Goal: Task Accomplishment & Management: Manage account settings

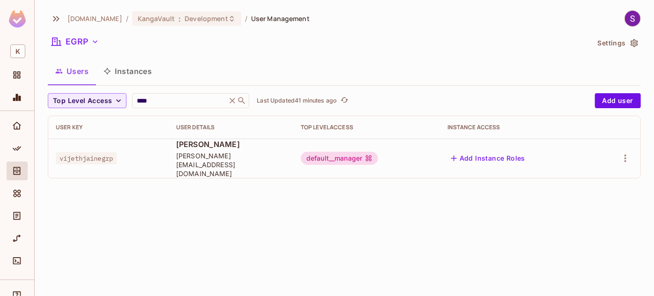
click at [192, 91] on div "[DOMAIN_NAME] / [PERSON_NAME] : Development / User Management EGRP Settings Use…" at bounding box center [344, 98] width 593 height 176
click at [80, 35] on button "EGRP" at bounding box center [75, 41] width 55 height 15
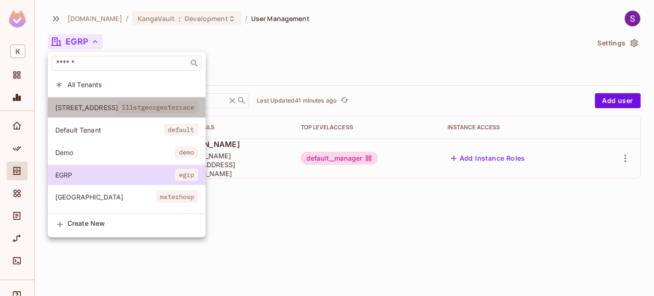
click at [95, 107] on span "[STREET_ADDRESS]" at bounding box center [86, 107] width 63 height 9
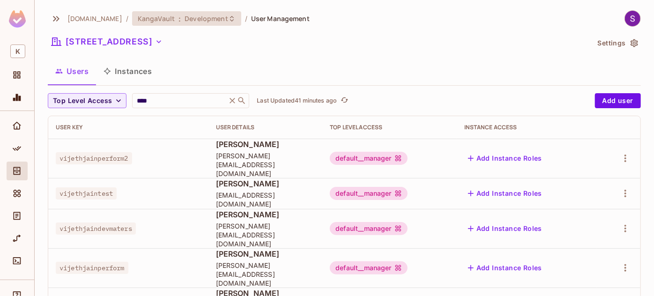
click at [199, 23] on div "KangaVault : Development" at bounding box center [186, 18] width 109 height 15
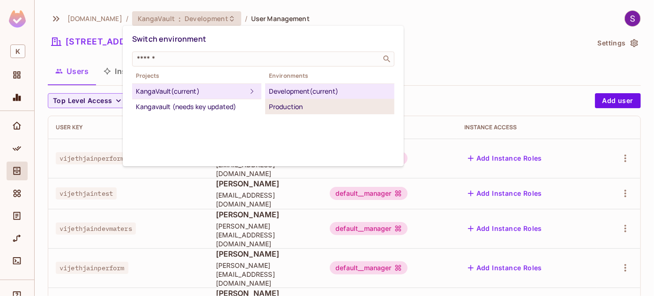
click at [278, 107] on div "Production" at bounding box center [330, 106] width 122 height 11
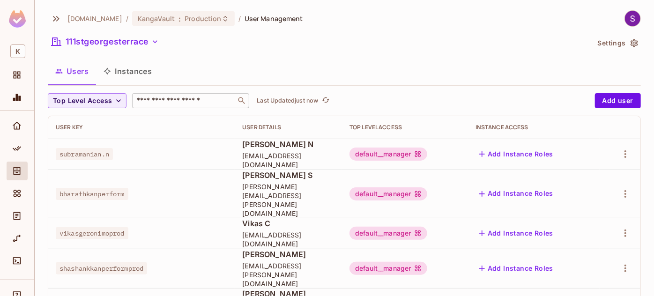
click at [172, 95] on div "​" at bounding box center [190, 100] width 117 height 15
type input "*****"
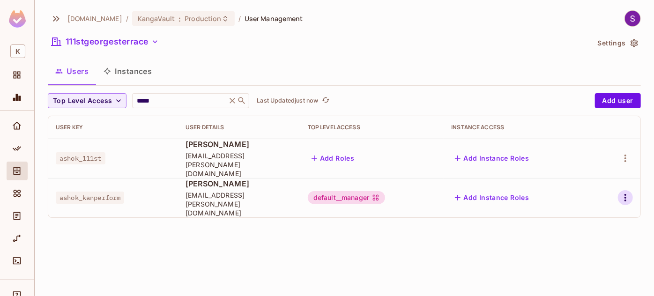
click at [629, 192] on icon "button" at bounding box center [624, 197] width 11 height 11
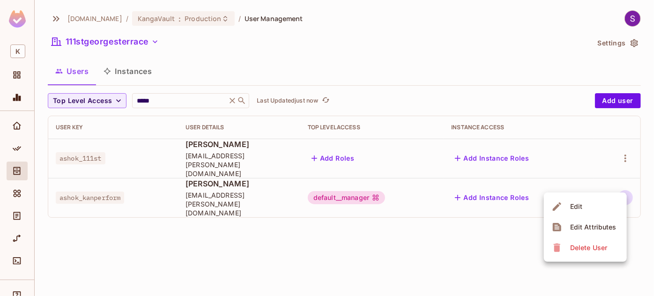
click at [582, 222] on div "Edit Attributes" at bounding box center [593, 226] width 46 height 9
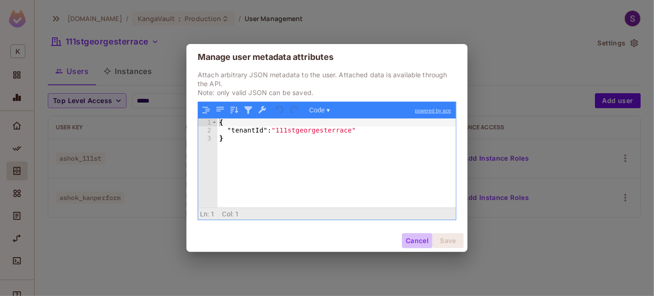
click at [413, 241] on button "Cancel" at bounding box center [417, 240] width 30 height 15
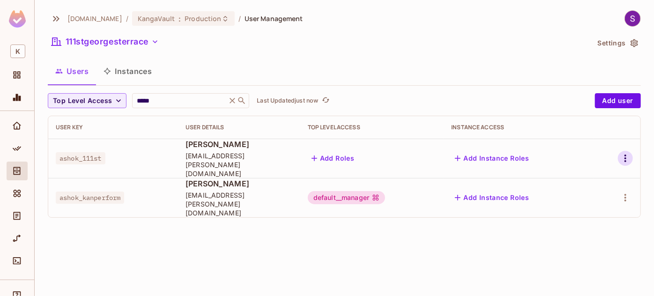
click at [622, 153] on icon "button" at bounding box center [624, 158] width 11 height 11
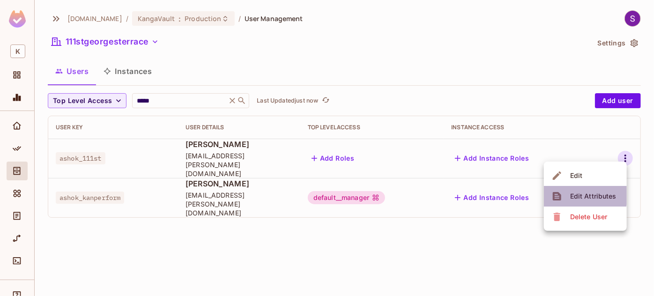
click at [570, 192] on div "Edit Attributes" at bounding box center [593, 195] width 46 height 9
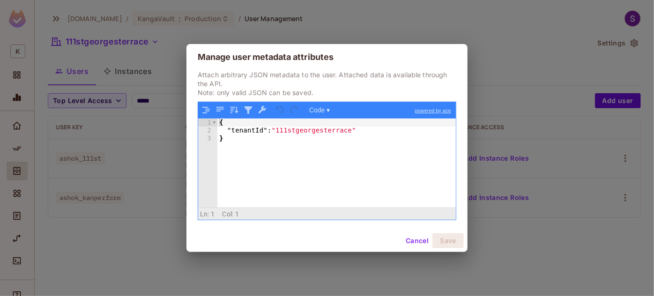
click at [566, 193] on div "Manage user metadata attributes Attach arbitrary JSON metadata to the user. Att…" at bounding box center [327, 148] width 654 height 296
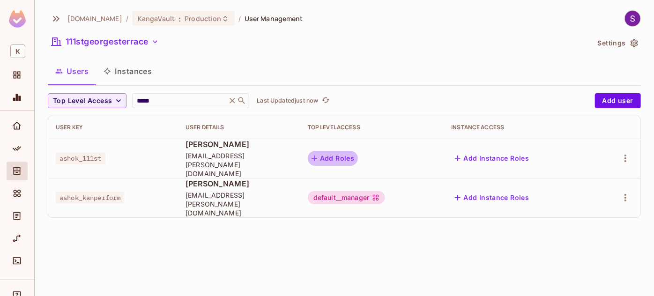
click at [358, 151] on button "Add Roles" at bounding box center [333, 158] width 51 height 15
click at [356, 151] on button "Add Roles" at bounding box center [333, 158] width 51 height 15
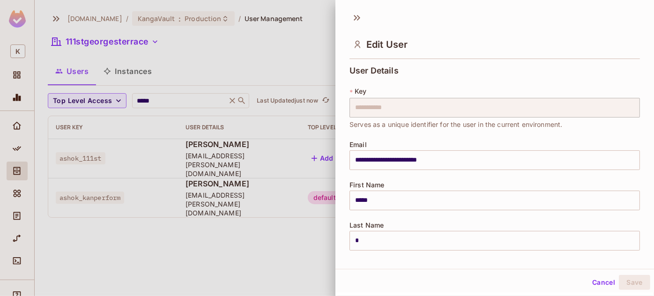
scroll to position [210, 0]
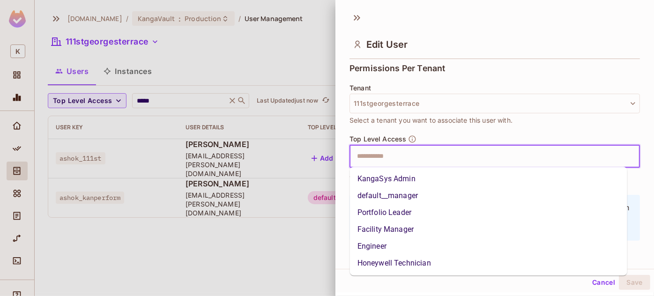
click at [377, 155] on input "text" at bounding box center [486, 156] width 270 height 19
click at [380, 197] on li "default__manager" at bounding box center [488, 195] width 277 height 17
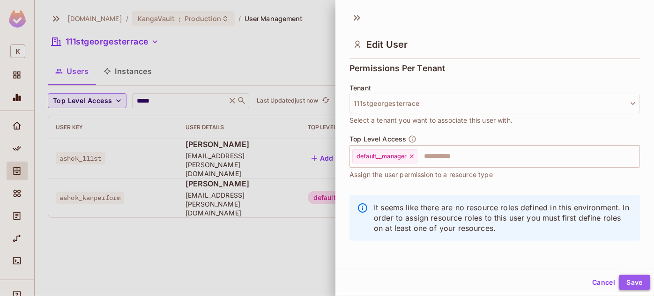
click at [633, 286] on button "Save" at bounding box center [633, 282] width 31 height 15
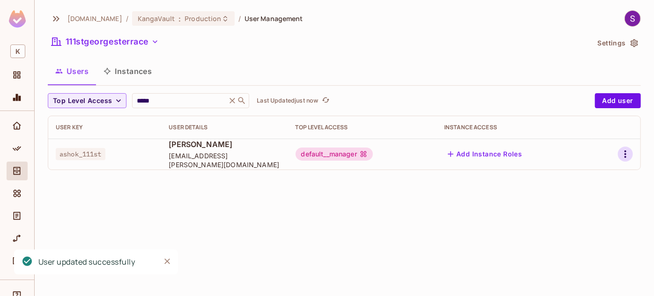
click at [623, 158] on icon "button" at bounding box center [624, 153] width 11 height 11
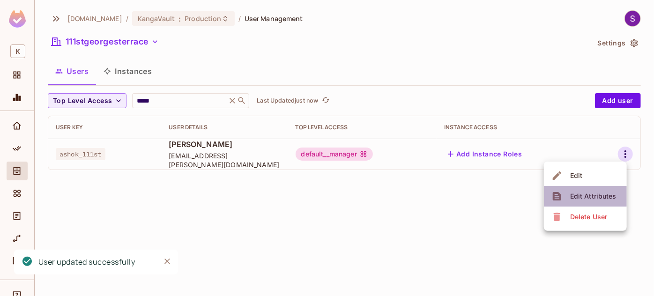
click at [594, 199] on div "Edit Attributes" at bounding box center [593, 195] width 46 height 9
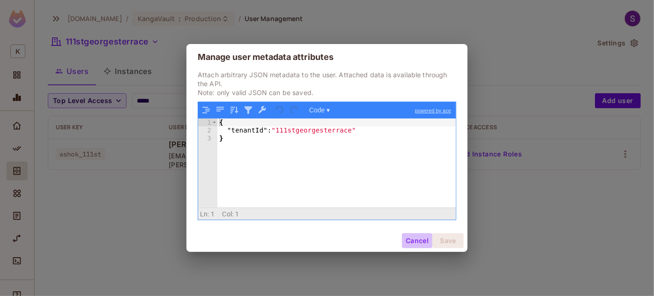
click at [405, 237] on button "Cancel" at bounding box center [417, 240] width 30 height 15
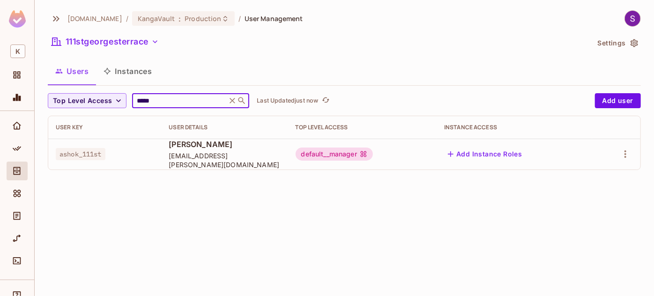
click at [170, 100] on input "*****" at bounding box center [179, 100] width 89 height 9
click at [145, 94] on div "***** ​" at bounding box center [190, 100] width 117 height 15
type input "*"
